Goal: Book appointment/travel/reservation

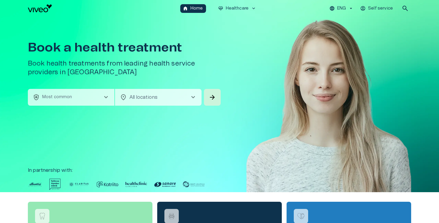
click at [95, 89] on button "health_and_safety Most common chevron_right" at bounding box center [71, 97] width 86 height 17
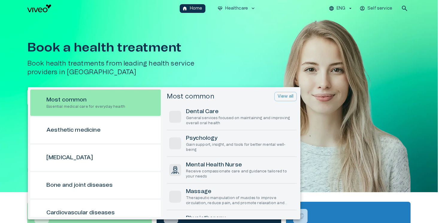
scroll to position [17, 0]
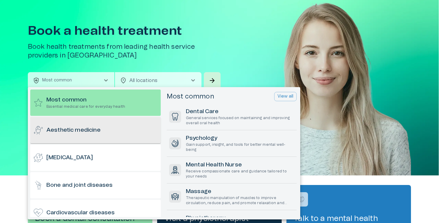
click at [89, 133] on h6 "Aesthetic medicine" at bounding box center [73, 130] width 54 height 8
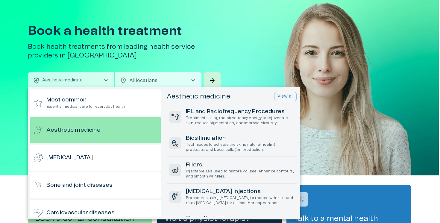
click at [213, 78] on div at bounding box center [220, 111] width 440 height 223
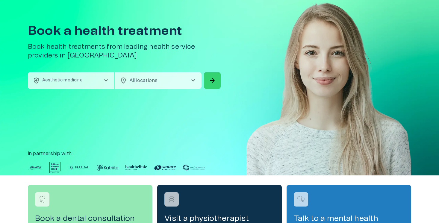
click at [217, 83] on button "arrow_forward" at bounding box center [212, 80] width 17 height 17
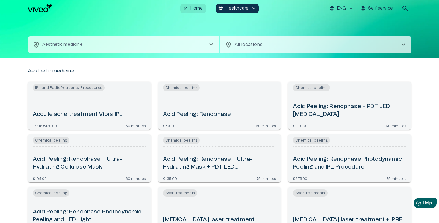
click at [197, 10] on p "Home" at bounding box center [196, 8] width 13 height 6
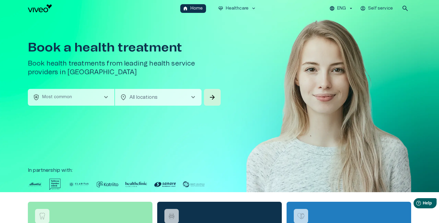
click at [98, 98] on button "health_and_safety Most common chevron_right" at bounding box center [71, 97] width 86 height 17
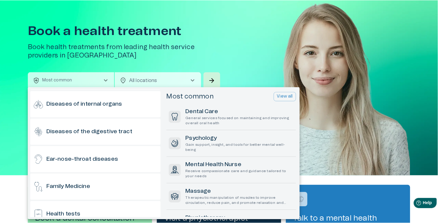
scroll to position [197, 0]
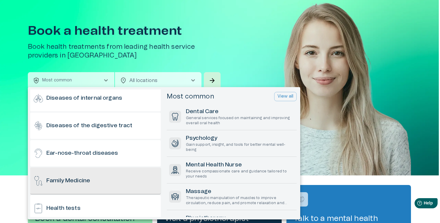
click at [88, 178] on h6 "Family Medicine" at bounding box center [68, 181] width 44 height 8
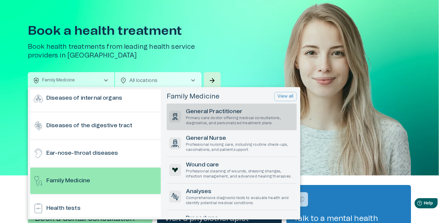
click at [222, 122] on p "Primary care doctor offering medical consultations, diagnostics, and personaliz…" at bounding box center [240, 121] width 108 height 10
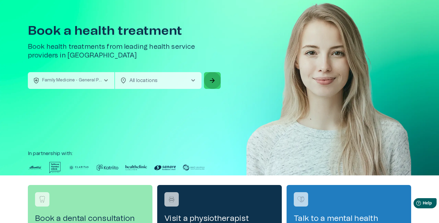
click at [211, 83] on span "arrow_forward" at bounding box center [212, 80] width 7 height 7
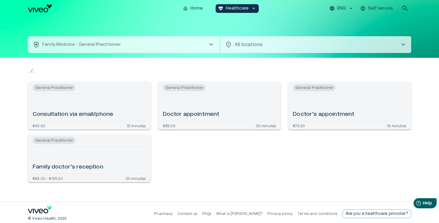
scroll to position [3, 0]
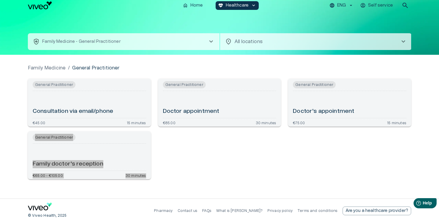
drag, startPoint x: 71, startPoint y: 165, endPoint x: 213, endPoint y: 22, distance: 201.7
click at [0, 0] on div "home Home ecg_heart Healthcare keyboard_arrow_down ENG Self service search heal…" at bounding box center [219, 108] width 439 height 223
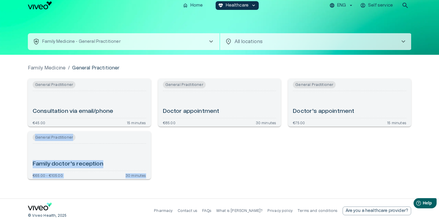
click at [336, 7] on button "ENG" at bounding box center [341, 5] width 26 height 9
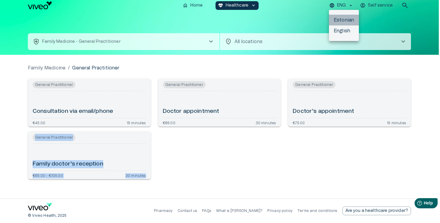
click at [342, 22] on li "Estonian" at bounding box center [344, 20] width 30 height 11
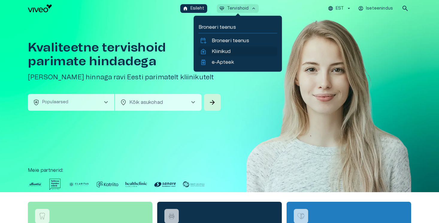
click at [226, 48] on p "Kliinikud" at bounding box center [221, 51] width 19 height 7
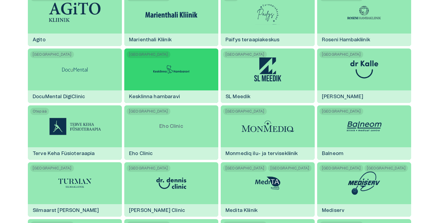
scroll to position [561, 0]
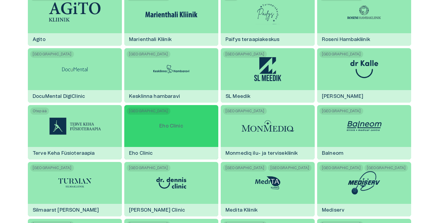
click at [191, 119] on div "Tallinn Eho Clinic Eho Clinic" at bounding box center [171, 132] width 94 height 54
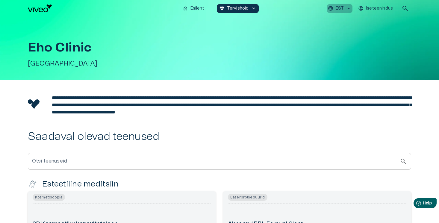
click at [341, 7] on p "EST" at bounding box center [339, 8] width 8 height 6
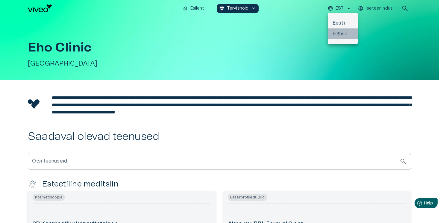
click at [340, 34] on li "Inglise" at bounding box center [343, 33] width 30 height 11
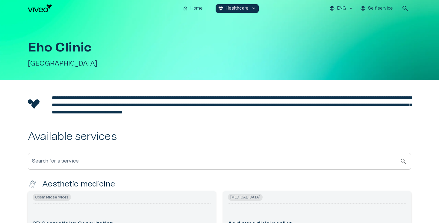
click at [345, 7] on p "ENG" at bounding box center [341, 8] width 9 height 6
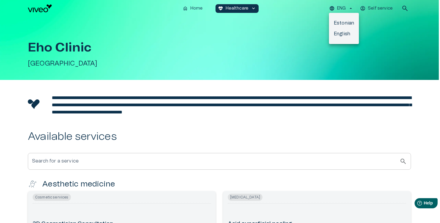
click at [340, 20] on li "Estonian" at bounding box center [344, 23] width 30 height 11
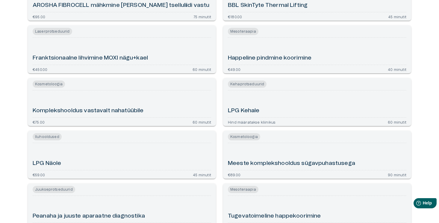
scroll to position [512, 0]
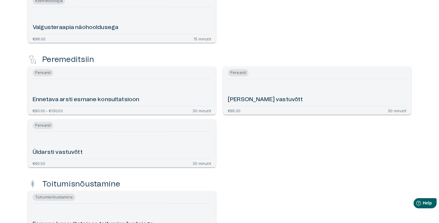
click at [185, 90] on div "Ennetava arsti esmane konsultatsioon" at bounding box center [122, 92] width 178 height 22
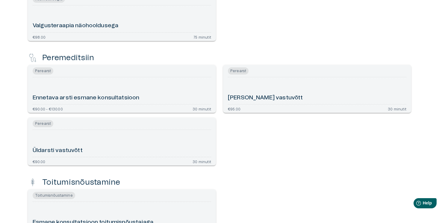
scroll to position [514, 0]
click at [259, 88] on div "[PERSON_NAME] vastuvõtt" at bounding box center [317, 90] width 178 height 22
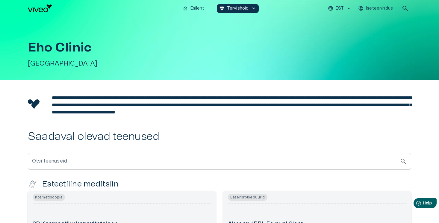
scroll to position [514, 0]
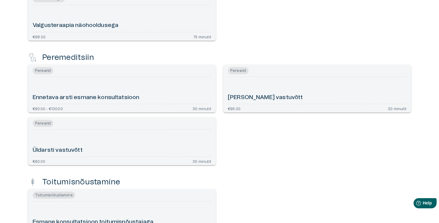
click at [130, 153] on div "Üldarsti vastuvõtt" at bounding box center [122, 143] width 178 height 22
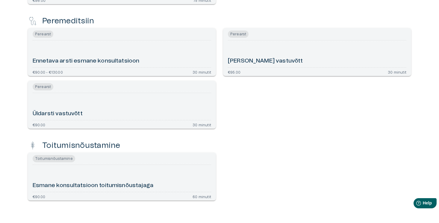
scroll to position [556, 0]
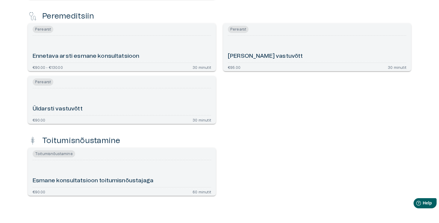
click at [158, 165] on div "Esmane konsultatsioon toitumisnõustajaga" at bounding box center [122, 174] width 178 height 22
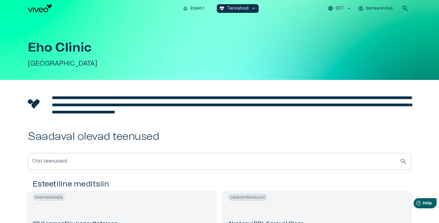
scroll to position [556, 0]
